Goal: Navigation & Orientation: Find specific page/section

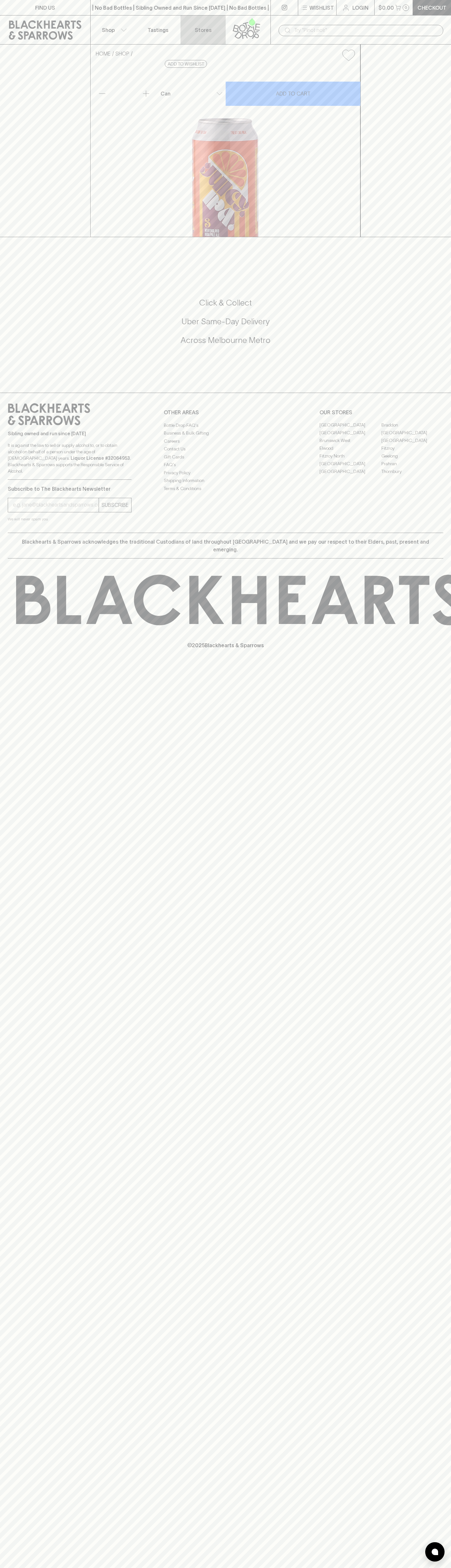
click at [196, 27] on p "Stores" at bounding box center [203, 30] width 17 height 8
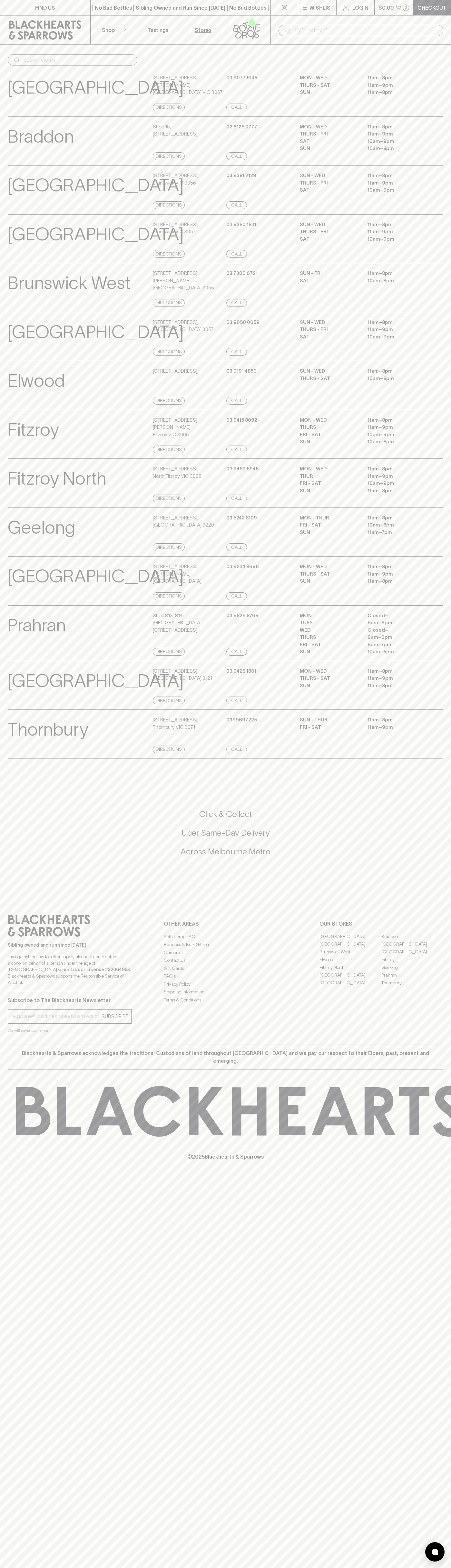
click at [247, 1568] on html "FIND US | No Bad Bottles | Sibling Owned and Run Since 2006 | No Bad Bottles | …" at bounding box center [225, 784] width 451 height 1568
click at [6, 1190] on div "FIND US | No Bad Bottles | Sibling Owned and Run Since 2006 | No Bad Bottles | …" at bounding box center [225, 784] width 451 height 1568
